Goal: Task Accomplishment & Management: Manage account settings

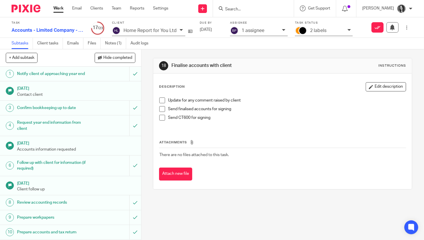
scroll to position [218, 0]
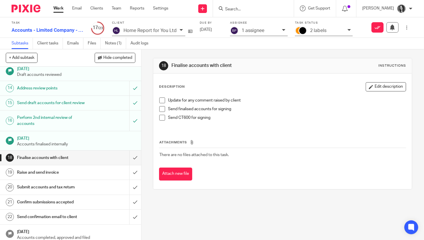
click at [244, 9] on input "Search" at bounding box center [250, 9] width 52 height 5
click at [139, 154] on input "submit" at bounding box center [70, 158] width 141 height 14
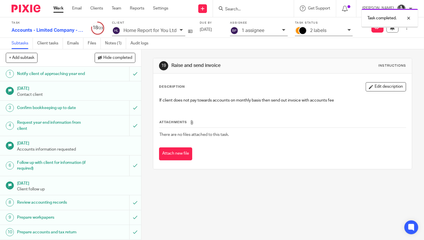
click at [237, 10] on div "Task completed." at bounding box center [315, 17] width 206 height 22
click at [224, 10] on div "Task completed." at bounding box center [315, 17] width 206 height 22
click at [411, 18] on div at bounding box center [404, 18] width 16 height 7
click at [232, 9] on div at bounding box center [252, 8] width 67 height 7
click at [224, 7] on div at bounding box center [253, 8] width 81 height 17
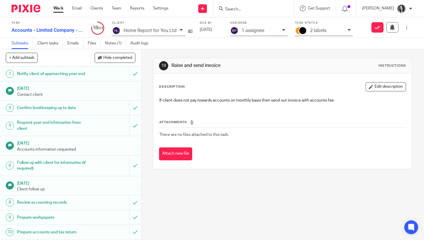
click at [223, 6] on icon at bounding box center [221, 8] width 4 height 4
click at [237, 8] on input "Search" at bounding box center [250, 9] width 52 height 5
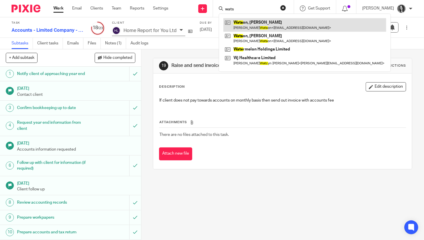
type input "wats"
click at [271, 28] on link at bounding box center [304, 24] width 163 height 13
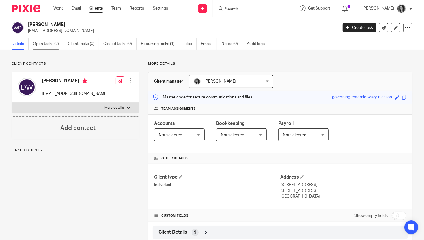
click at [42, 49] on link "Open tasks (2)" at bounding box center [48, 43] width 31 height 11
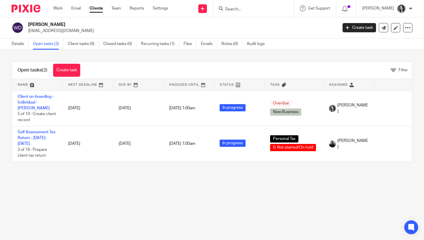
click at [243, 8] on input "Search" at bounding box center [250, 9] width 52 height 5
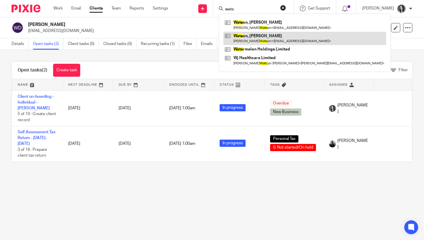
type input "wats"
click at [290, 40] on link at bounding box center [304, 38] width 163 height 13
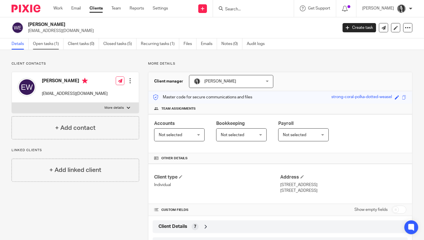
click at [41, 46] on link "Open tasks (1)" at bounding box center [48, 43] width 31 height 11
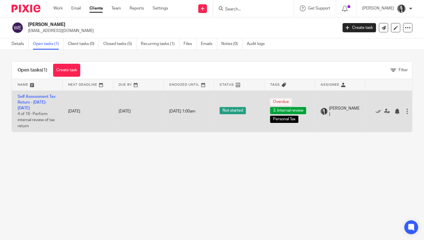
click at [45, 99] on td "Self Assessment Tax Return - 2024-2025 4 of 16 · Perform internal review of tax…" at bounding box center [37, 111] width 50 height 41
click at [44, 104] on link "Self Assessment Tax Return - 2024-2025" at bounding box center [37, 103] width 38 height 16
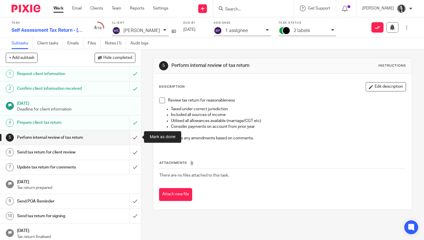
click at [133, 138] on input "submit" at bounding box center [70, 137] width 141 height 14
click at [136, 154] on input "submit" at bounding box center [70, 152] width 141 height 14
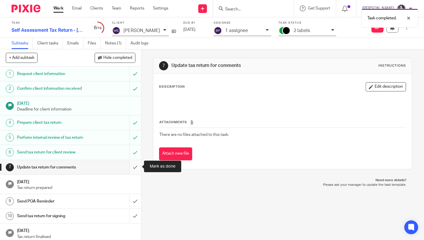
click at [135, 165] on input "submit" at bounding box center [70, 167] width 141 height 14
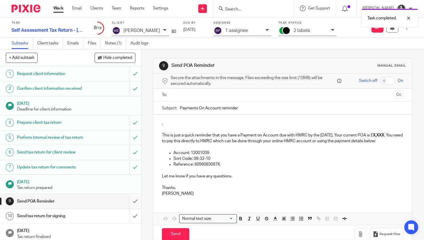
click at [134, 199] on input "submit" at bounding box center [70, 201] width 141 height 14
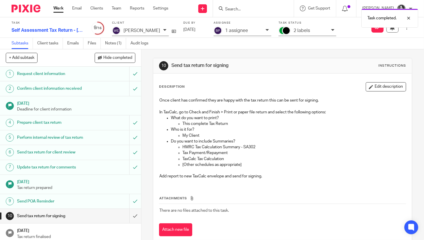
click at [312, 34] on div "2 labels" at bounding box center [307, 31] width 58 height 10
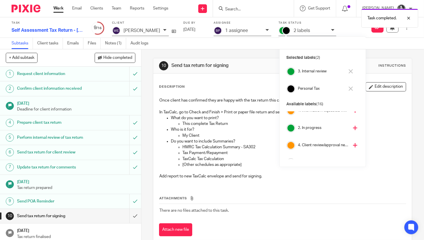
scroll to position [25, 0]
click at [313, 144] on h4 "4. Client review/approval needed" at bounding box center [323, 144] width 51 height 5
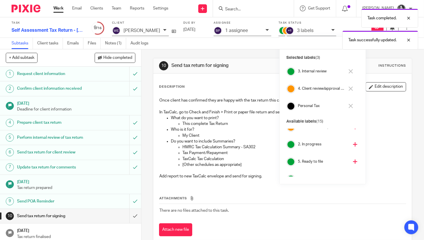
click at [307, 70] on h4 "3. Internal review" at bounding box center [321, 71] width 47 height 5
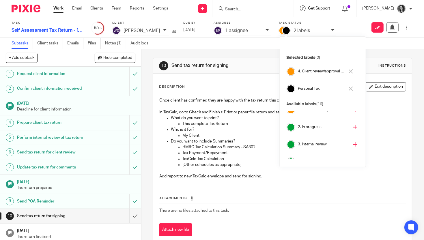
scroll to position [26, 0]
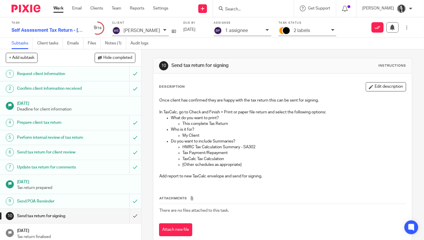
drag, startPoint x: 266, startPoint y: 8, endPoint x: 241, endPoint y: 10, distance: 24.6
click at [266, 8] on input "Search" at bounding box center [250, 9] width 52 height 5
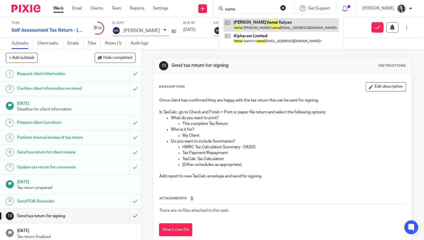
type input "vams"
click at [291, 27] on link at bounding box center [281, 24] width 116 height 13
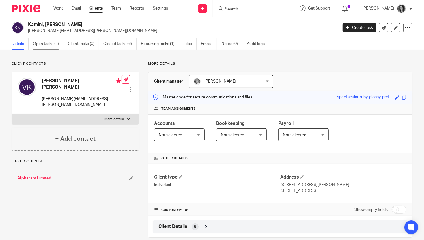
click at [55, 46] on link "Open tasks (1)" at bounding box center [48, 43] width 31 height 11
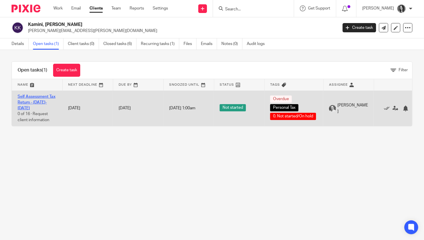
click at [41, 98] on link "Self Assessment Tax Return - [DATE]-[DATE]" at bounding box center [37, 103] width 38 height 16
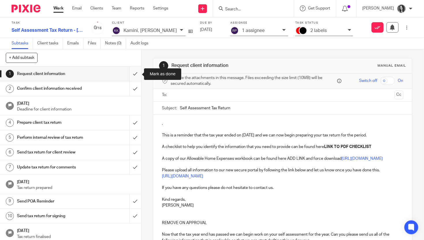
click at [137, 76] on input "submit" at bounding box center [70, 74] width 141 height 14
click at [139, 91] on input "submit" at bounding box center [70, 88] width 141 height 14
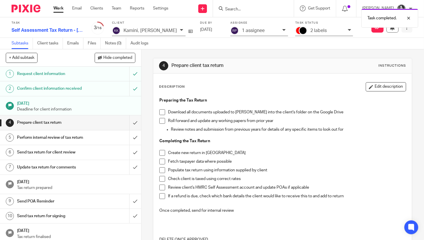
click at [406, 31] on button at bounding box center [406, 27] width 11 height 10
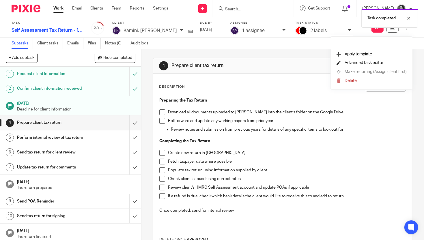
click at [374, 65] on span "Advanced task editor" at bounding box center [363, 63] width 39 height 4
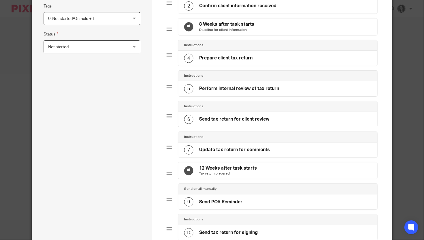
scroll to position [116, 0]
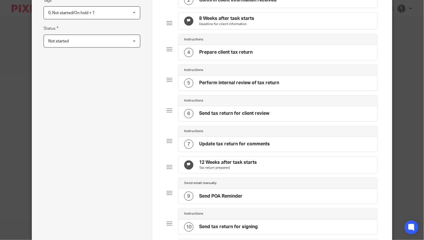
click at [225, 166] on h4 "12 Weeks after task starts" at bounding box center [228, 162] width 58 height 6
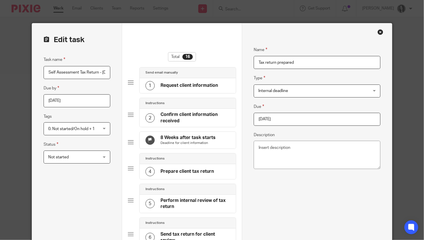
click at [303, 123] on input "2025-06-28" at bounding box center [317, 119] width 126 height 13
click at [341, 120] on input "2025-08-29" at bounding box center [317, 119] width 126 height 13
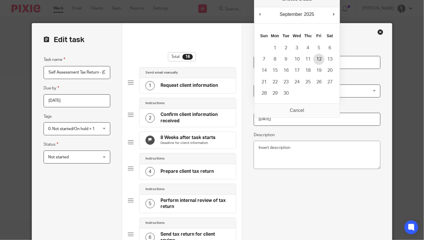
type input "2025-09-12"
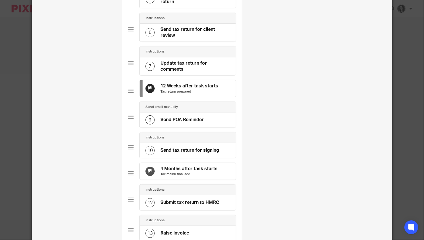
scroll to position [208, 0]
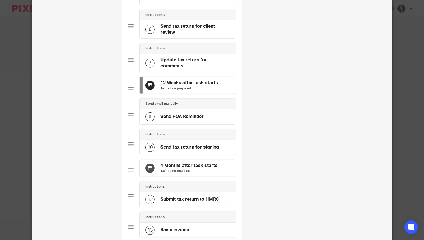
click at [205, 173] on p "Tax return finalised" at bounding box center [188, 171] width 57 height 5
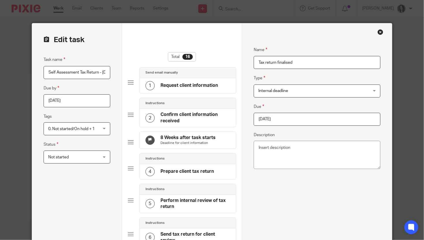
click at [323, 121] on input "2025-08-05" at bounding box center [317, 119] width 126 height 13
click at [303, 120] on input "2025-09-05" at bounding box center [317, 119] width 126 height 13
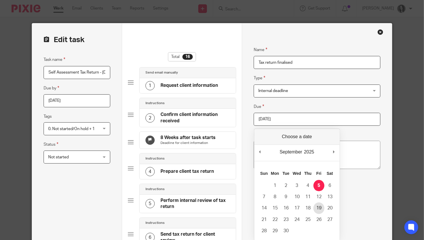
type input "2025-09-19"
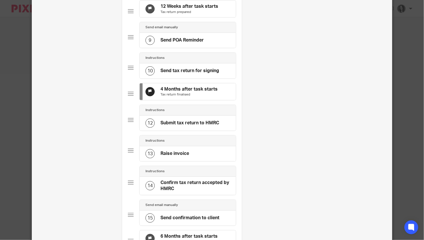
scroll to position [425, 0]
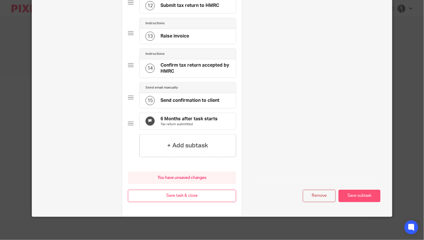
click at [364, 201] on button "Save subtask" at bounding box center [359, 196] width 42 height 12
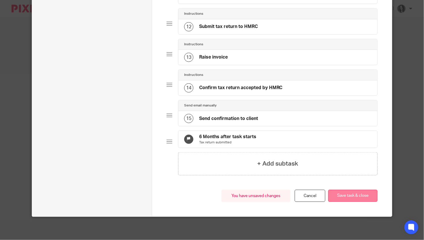
click at [364, 199] on button "Save task & close" at bounding box center [352, 196] width 49 height 12
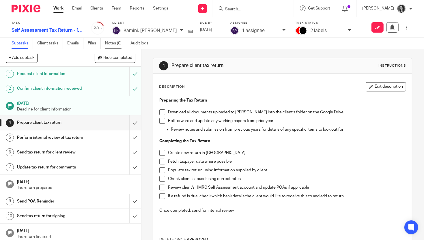
click at [110, 43] on link "Notes (0)" at bounding box center [115, 43] width 21 height 11
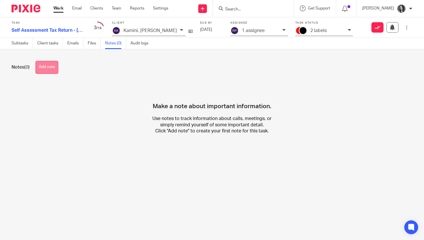
click at [48, 70] on button "Add note" at bounding box center [46, 67] width 23 height 13
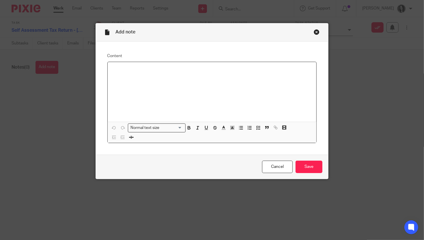
click at [164, 99] on div at bounding box center [212, 92] width 209 height 60
click at [158, 81] on div at bounding box center [212, 92] width 209 height 60
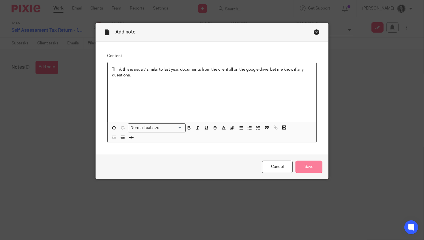
click at [309, 165] on input "Save" at bounding box center [308, 167] width 27 height 12
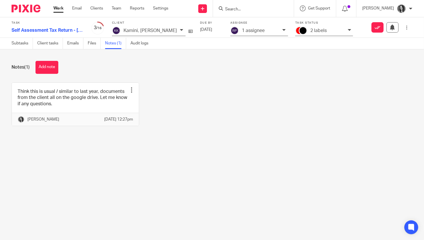
click at [256, 32] on div "1 assignee" at bounding box center [260, 30] width 37 height 7
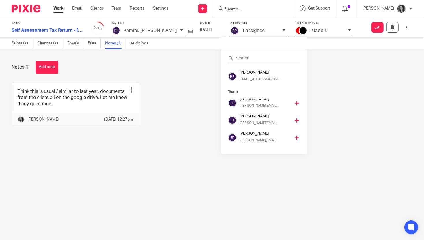
scroll to position [56, 0]
click at [251, 117] on h4 "[PERSON_NAME]" at bounding box center [264, 114] width 51 height 5
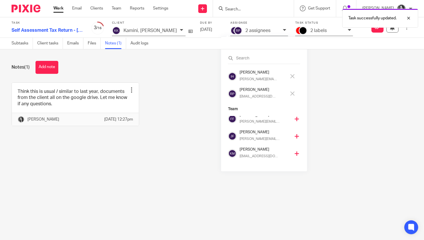
click at [252, 91] on h4 "[PERSON_NAME]" at bounding box center [262, 89] width 47 height 5
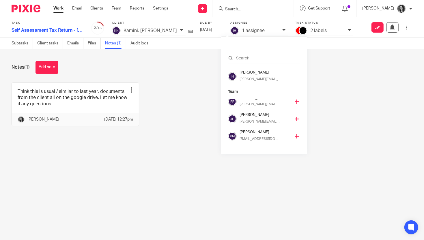
click at [251, 15] on div at bounding box center [253, 8] width 81 height 17
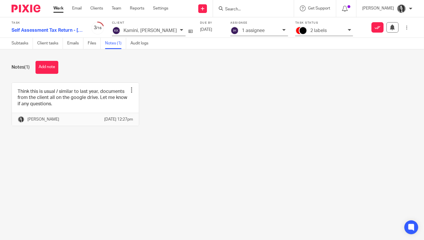
click at [248, 8] on input "Search" at bounding box center [250, 9] width 52 height 5
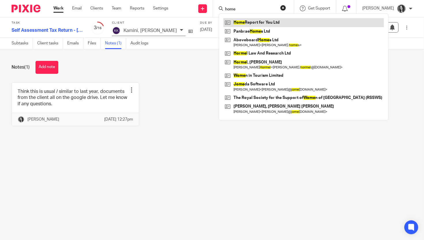
type input "home"
click at [258, 23] on link at bounding box center [303, 22] width 160 height 9
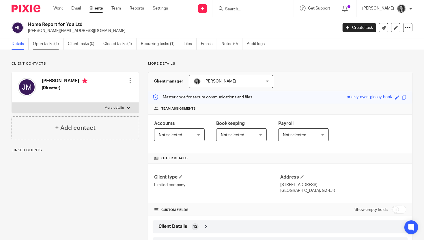
click at [47, 44] on link "Open tasks (1)" at bounding box center [48, 43] width 31 height 11
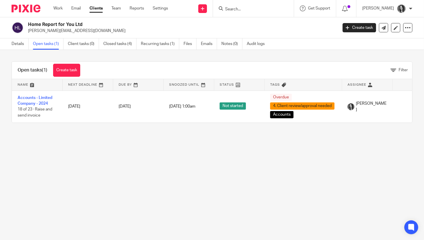
click at [238, 10] on input "Search" at bounding box center [250, 9] width 52 height 5
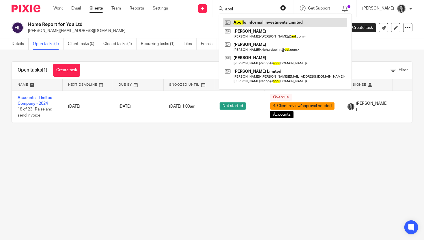
type input "apol"
click at [264, 20] on link at bounding box center [285, 22] width 124 height 9
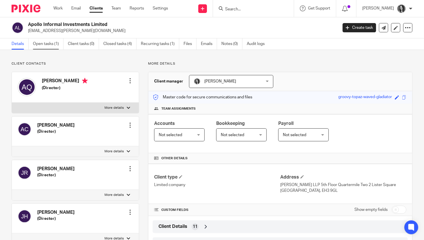
click at [46, 44] on link "Open tasks (1)" at bounding box center [48, 43] width 31 height 11
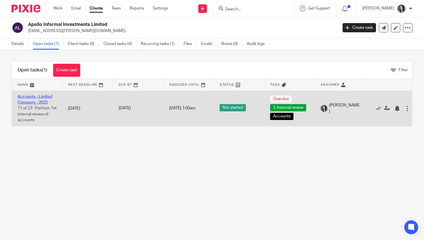
click at [34, 99] on link "Accounts - Limited Company - 2025" at bounding box center [35, 100] width 35 height 10
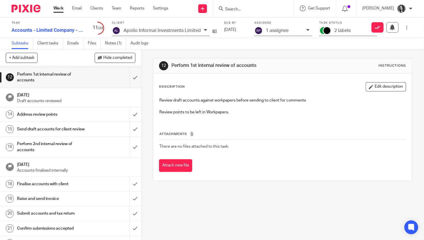
scroll to position [156, 0]
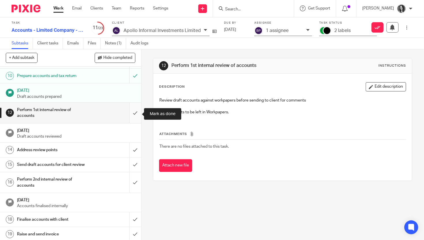
click at [131, 113] on input "submit" at bounding box center [70, 113] width 141 height 20
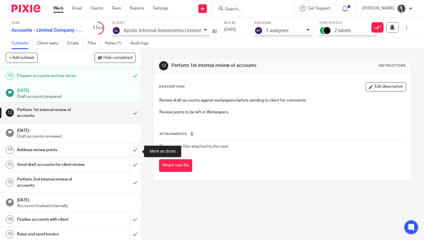
click at [135, 147] on input "submit" at bounding box center [70, 150] width 141 height 14
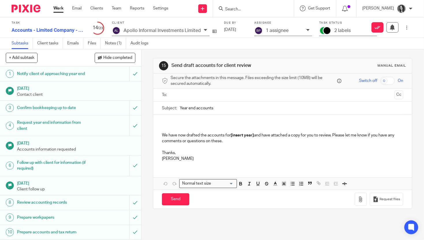
scroll to position [224, 0]
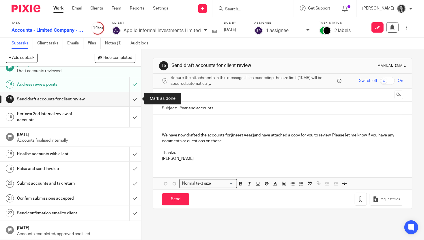
click at [133, 100] on input "submit" at bounding box center [70, 99] width 141 height 14
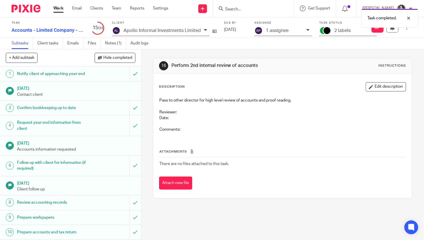
click at [343, 33] on p "2 labels" at bounding box center [342, 30] width 16 height 5
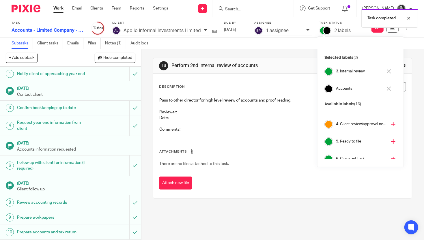
scroll to position [41, 0]
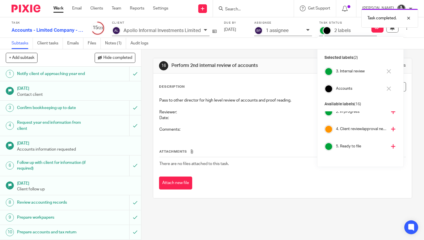
click at [349, 128] on h4 "4. Client review/approval needed" at bounding box center [361, 128] width 51 height 5
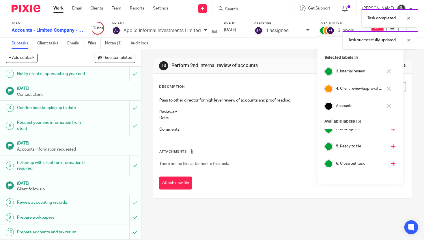
click at [268, 32] on div "Task completed. Task successfully updated." at bounding box center [315, 28] width 206 height 44
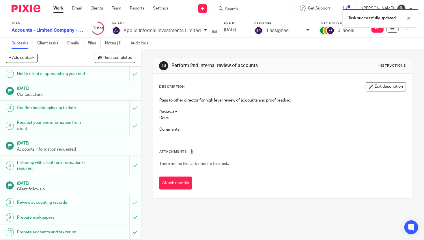
click at [266, 30] on p "1 assignee" at bounding box center [277, 30] width 23 height 5
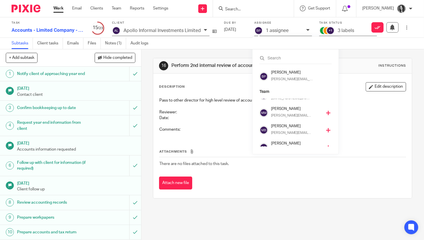
scroll to position [121, 0]
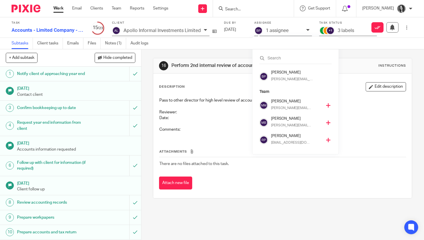
click at [280, 139] on div "[PERSON_NAME] [EMAIL_ADDRESS][DOMAIN_NAME]" at bounding box center [298, 140] width 54 height 14
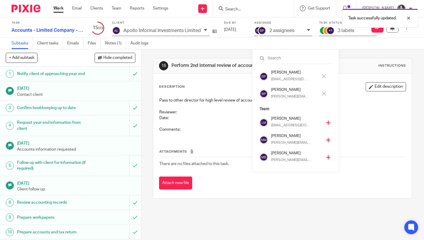
scroll to position [104, 0]
click at [280, 91] on h4 "[PERSON_NAME]" at bounding box center [294, 89] width 47 height 5
